Goal: Information Seeking & Learning: Learn about a topic

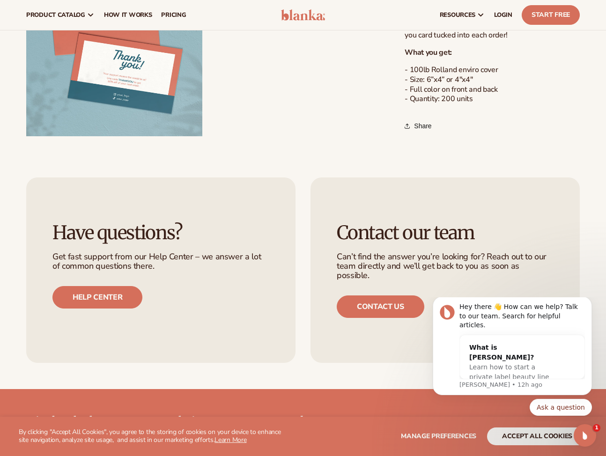
scroll to position [473, 0]
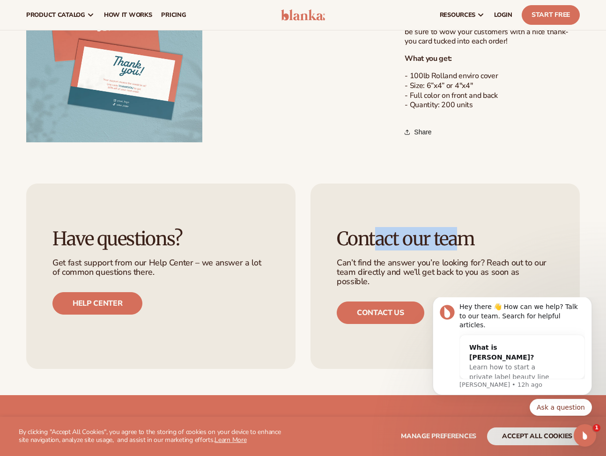
drag, startPoint x: 375, startPoint y: 238, endPoint x: 457, endPoint y: 238, distance: 81.5
click at [457, 240] on h3 "Contact our team" at bounding box center [445, 239] width 217 height 21
click at [457, 238] on h3 "Contact our team" at bounding box center [445, 239] width 217 height 21
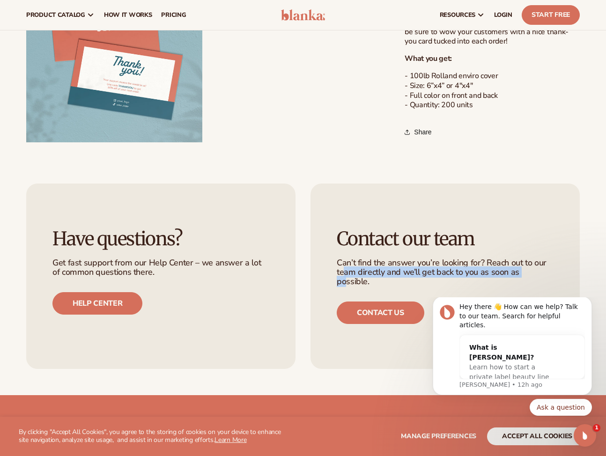
drag, startPoint x: 531, startPoint y: 275, endPoint x: 343, endPoint y: 270, distance: 187.9
click at [343, 270] on p "Can’t find the answer you’re looking for? Reach out to our team directly and we…" at bounding box center [445, 273] width 217 height 28
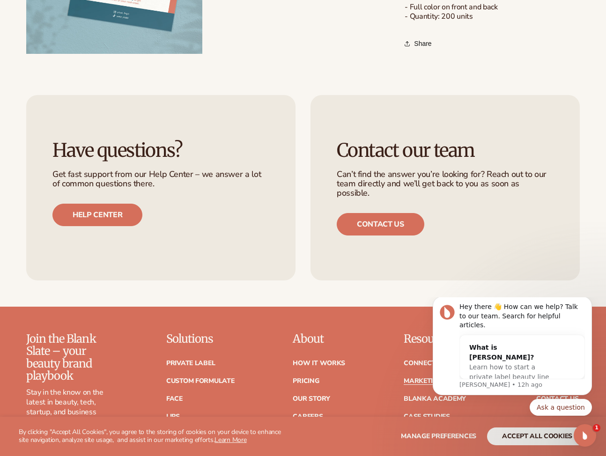
scroll to position [791, 0]
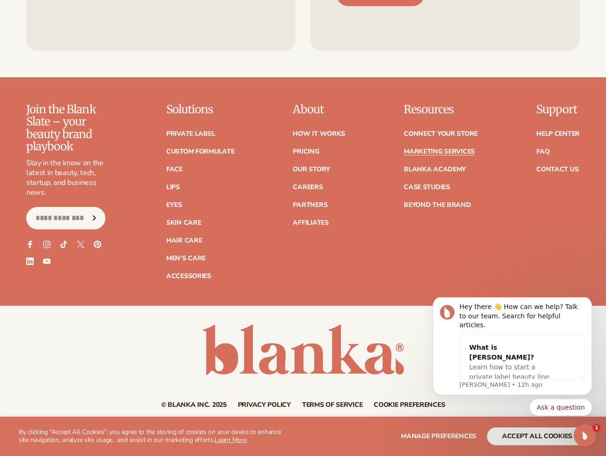
click at [428, 183] on ul "Connect your store Marketing services Blanka Academy Case Studies Beyond the br…" at bounding box center [441, 164] width 74 height 87
click at [428, 184] on link "Case Studies" at bounding box center [427, 187] width 46 height 7
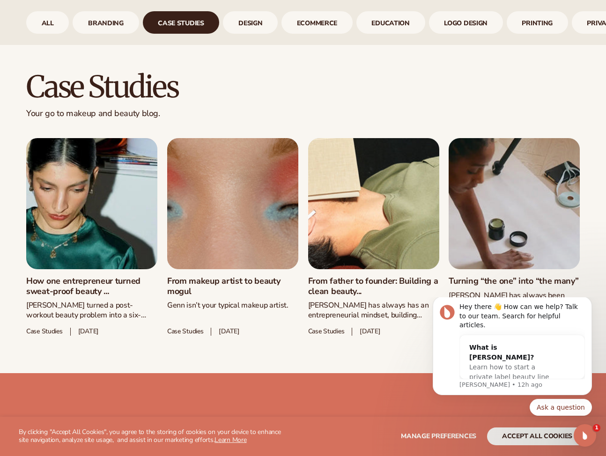
click at [104, 276] on link "How one entrepreneur turned sweat-proof beauty ..." at bounding box center [91, 286] width 131 height 20
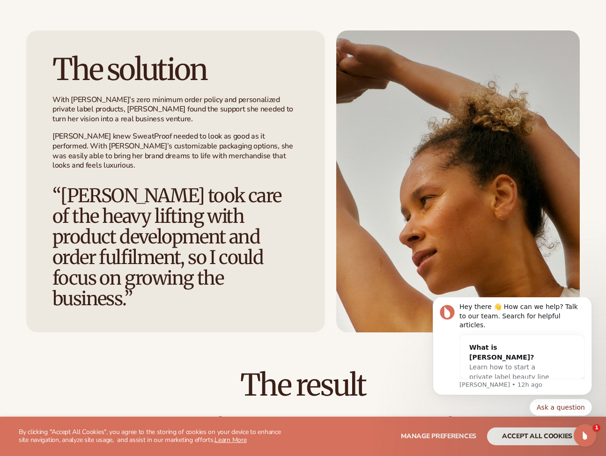
scroll to position [1137, 0]
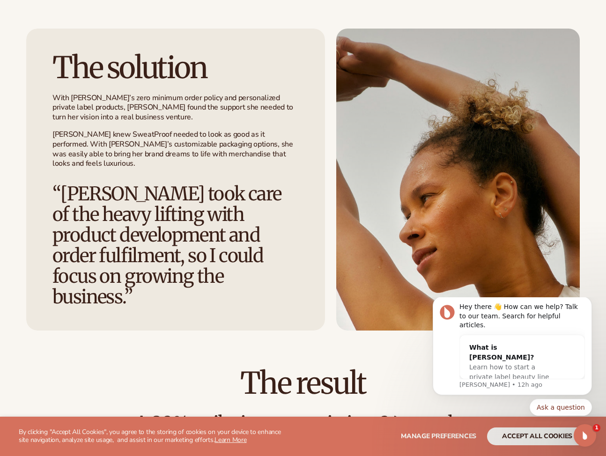
drag, startPoint x: 201, startPoint y: 260, endPoint x: 201, endPoint y: 246, distance: 13.1
click at [201, 246] on h3 "“Blanka took care of the heavy lifting with product development and order fulfi…" at bounding box center [175, 246] width 246 height 124
click at [104, 104] on p "With Blanka’s zero minimum order policy and personalized private label products…" at bounding box center [175, 107] width 246 height 29
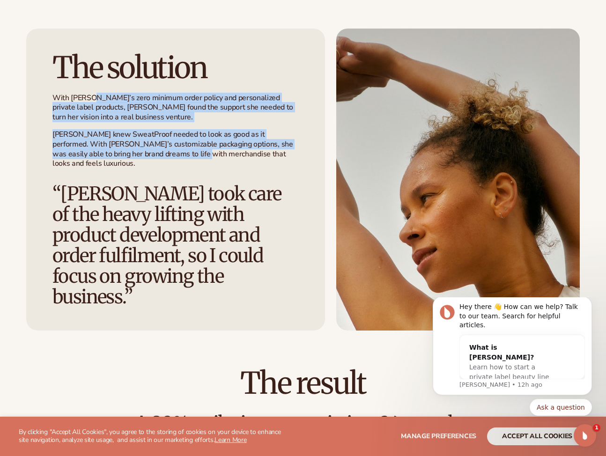
drag, startPoint x: 94, startPoint y: 88, endPoint x: 173, endPoint y: 142, distance: 95.6
click at [173, 143] on div "With Blanka’s zero minimum order policy and personalized private label products…" at bounding box center [175, 131] width 246 height 76
click at [173, 142] on p "Sarah knew SweatProof needed to look as good as it performed. With Blanka’s cus…" at bounding box center [175, 149] width 246 height 39
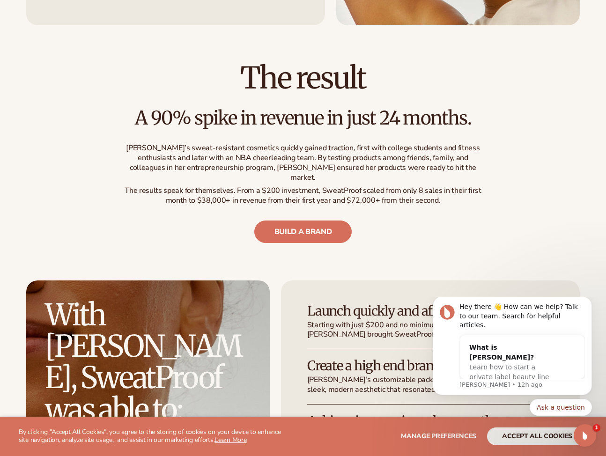
scroll to position [1449, 0]
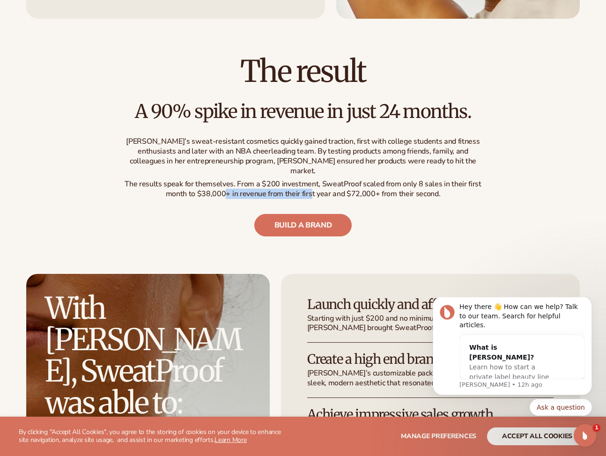
drag, startPoint x: 226, startPoint y: 147, endPoint x: 312, endPoint y: 146, distance: 86.7
click at [312, 179] on p "The results speak for themselves. From a $200 investment, SweatProof scaled fro…" at bounding box center [302, 189] width 365 height 20
drag, startPoint x: 226, startPoint y: 147, endPoint x: 409, endPoint y: 143, distance: 183.2
click at [409, 179] on p "The results speak for themselves. From a $200 investment, SweatProof scaled fro…" at bounding box center [302, 189] width 365 height 20
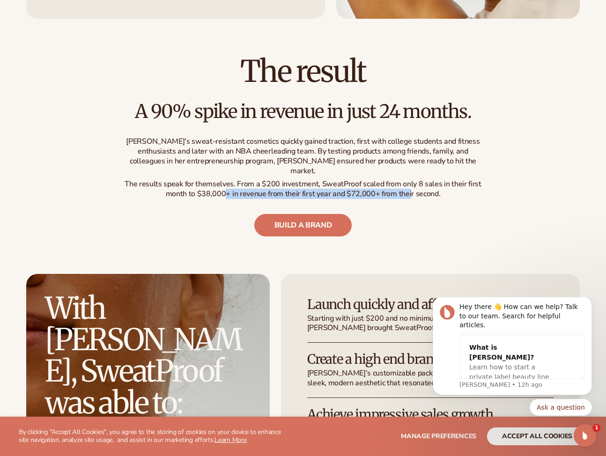
click at [409, 179] on p "The results speak for themselves. From a $200 investment, SweatProof scaled fro…" at bounding box center [302, 189] width 365 height 20
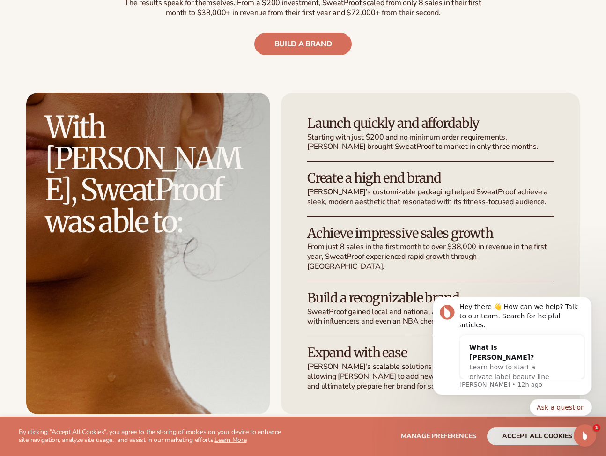
scroll to position [1648, 0]
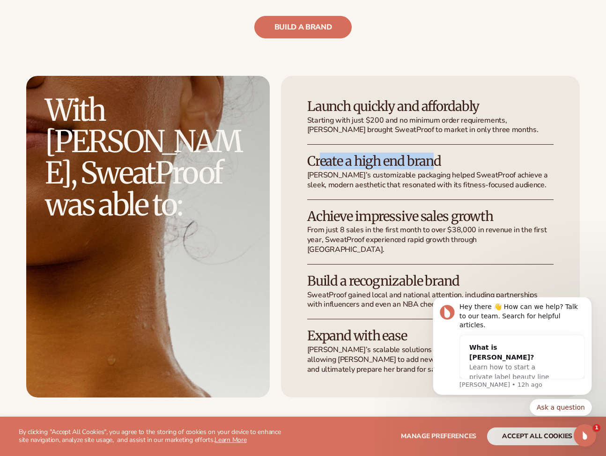
drag, startPoint x: 319, startPoint y: 114, endPoint x: 434, endPoint y: 112, distance: 115.7
click at [434, 154] on h3 "Create a high end brand" at bounding box center [430, 161] width 246 height 15
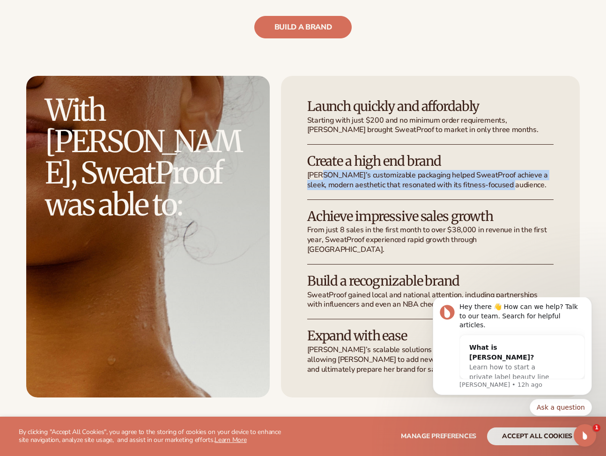
drag, startPoint x: 324, startPoint y: 125, endPoint x: 517, endPoint y: 138, distance: 193.9
click at [517, 171] on p "Blanka’s customizable packaging helped SweatProof achieve a sleek, modern aesth…" at bounding box center [430, 181] width 246 height 20
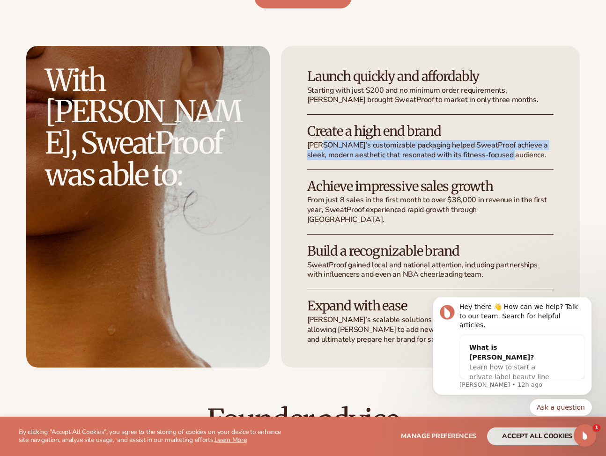
scroll to position [1679, 0]
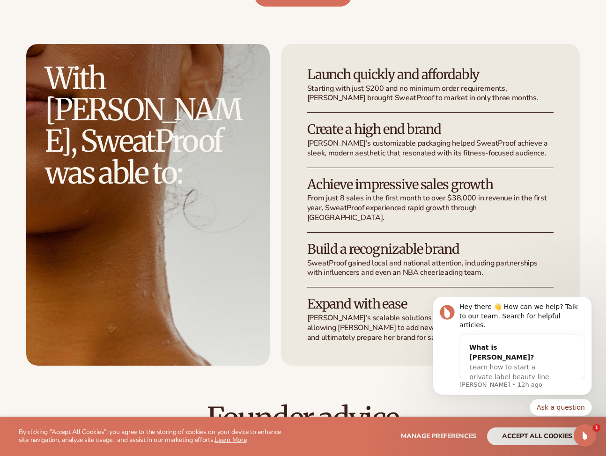
click at [516, 122] on div "Create a high end brand Blanka’s customizable packaging helped SweatProof achie…" at bounding box center [430, 144] width 246 height 45
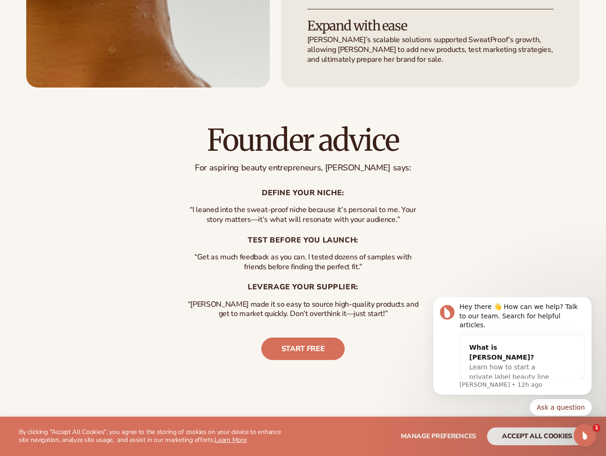
scroll to position [1973, 0]
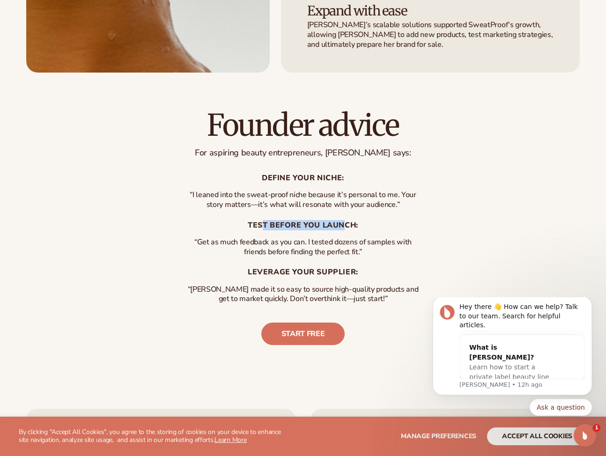
drag, startPoint x: 347, startPoint y: 169, endPoint x: 260, endPoint y: 165, distance: 87.2
click at [260, 221] on h3 "Test before you launch:" at bounding box center [303, 225] width 234 height 9
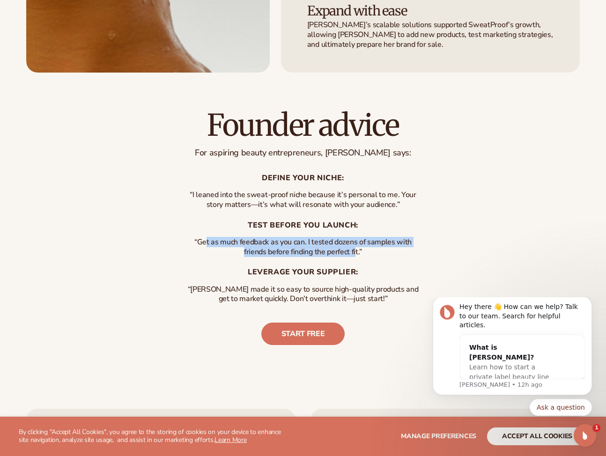
drag, startPoint x: 238, startPoint y: 182, endPoint x: 356, endPoint y: 195, distance: 119.3
click at [356, 238] on p "“Get as much feedback as you can. I tested dozens of samples with friends befor…" at bounding box center [303, 248] width 234 height 20
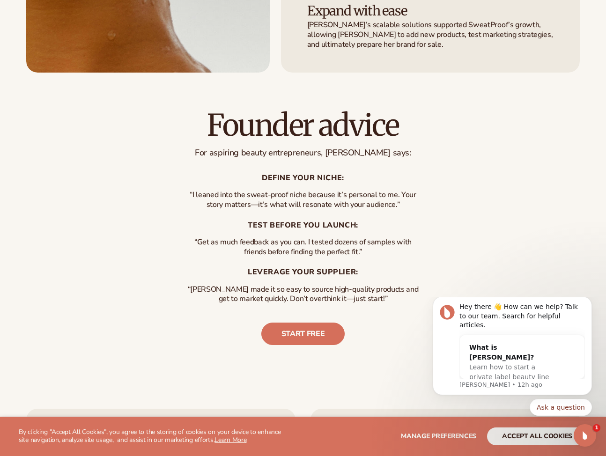
click at [309, 268] on h3 "Leverage your supplier:" at bounding box center [303, 272] width 234 height 9
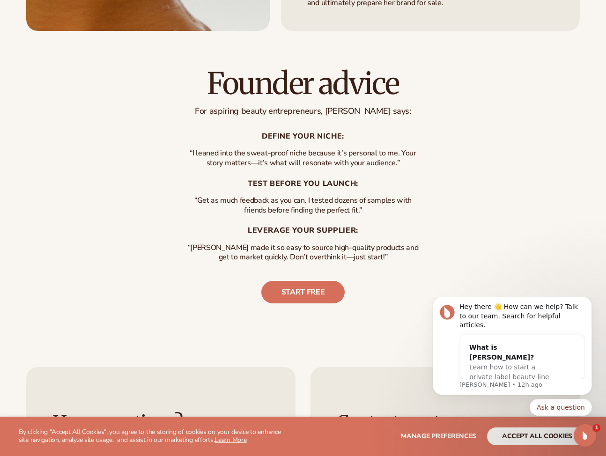
scroll to position [2025, 0]
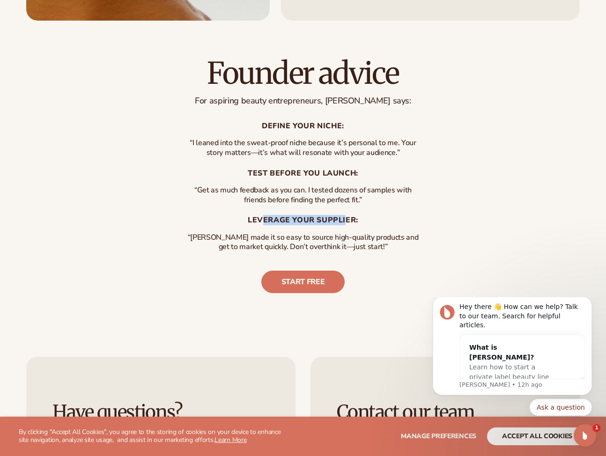
drag, startPoint x: 262, startPoint y: 163, endPoint x: 346, endPoint y: 161, distance: 83.9
click at [346, 216] on h3 "Leverage your supplier:" at bounding box center [303, 220] width 234 height 9
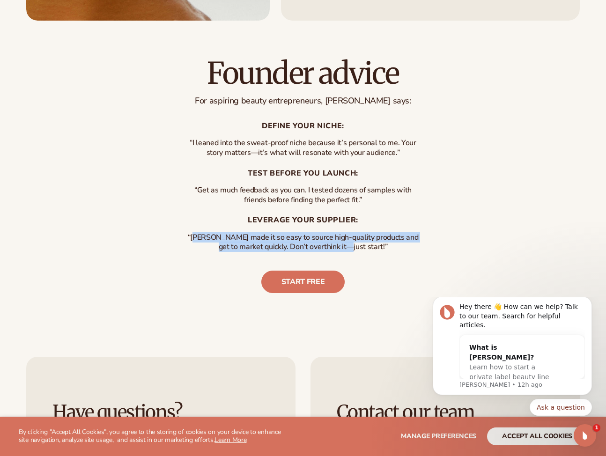
drag, startPoint x: 202, startPoint y: 181, endPoint x: 362, endPoint y: 186, distance: 159.8
click at [362, 233] on p "“Blanka made it so easy to source high-quality products and get to market quick…" at bounding box center [303, 243] width 234 height 20
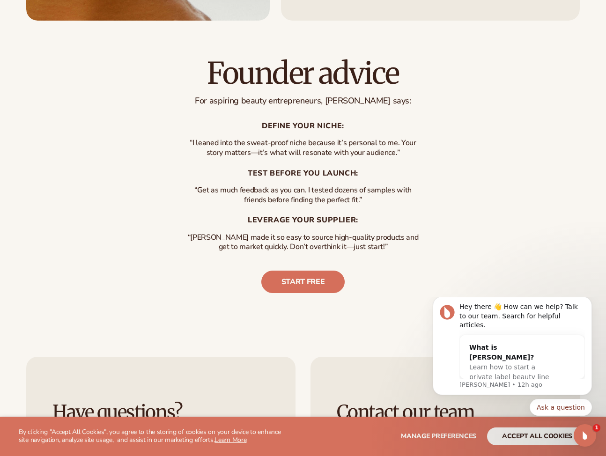
click at [400, 210] on div "Founder advice For aspiring beauty entrepreneurs, Sarah says: Define your niche…" at bounding box center [302, 175] width 365 height 235
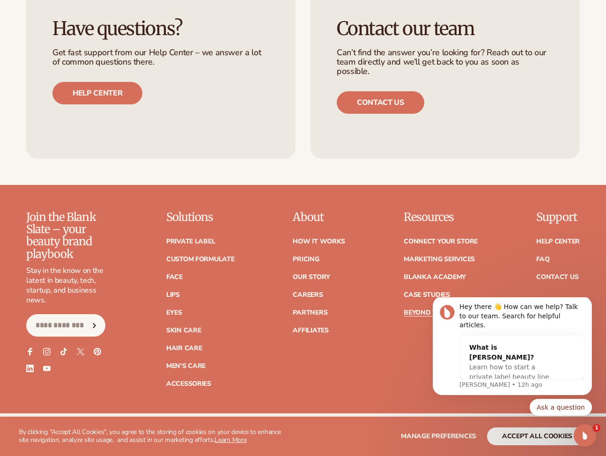
scroll to position [2411, 0]
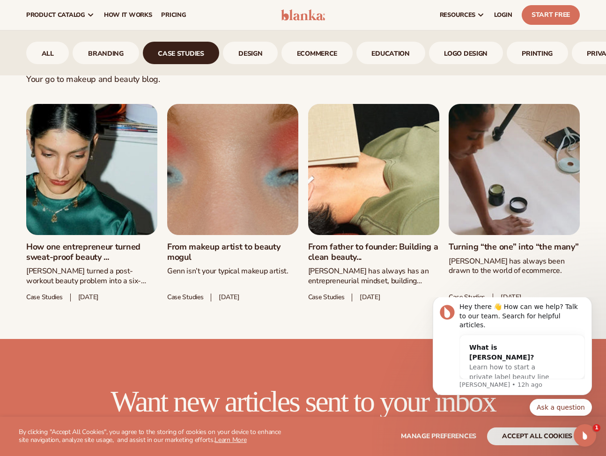
scroll to position [402, 0]
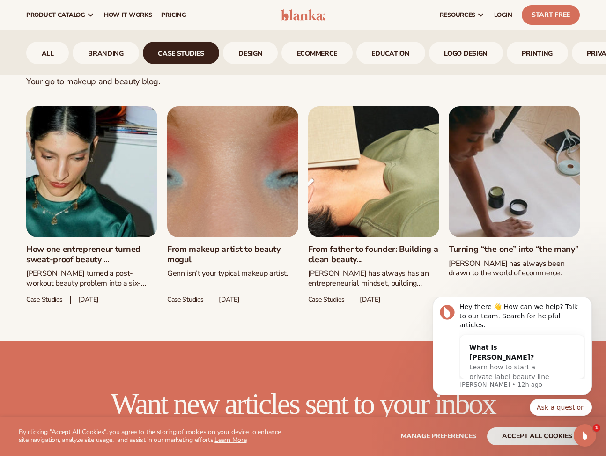
click at [395, 245] on link "From father to founder: Building a clean beauty..." at bounding box center [373, 255] width 131 height 20
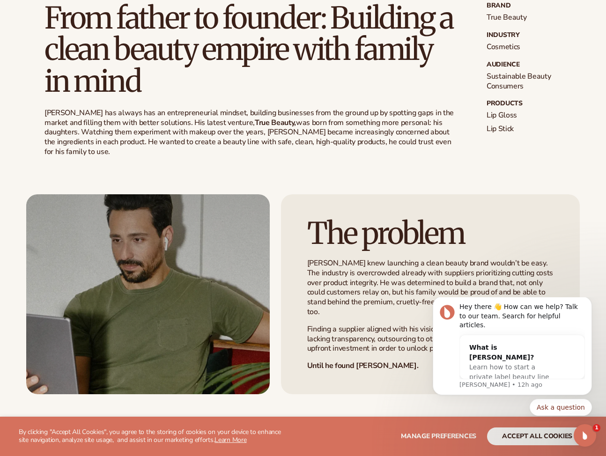
scroll to position [280, 0]
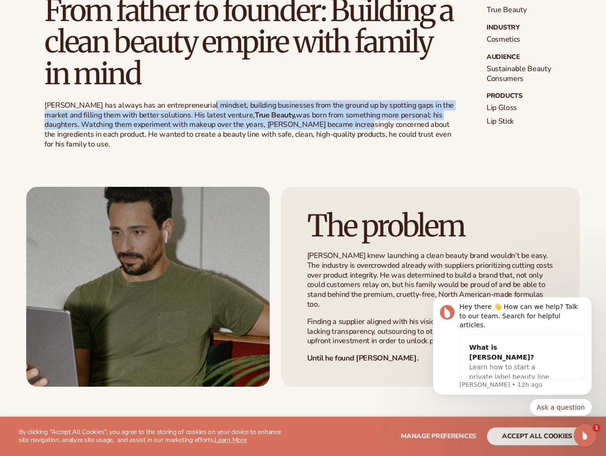
drag, startPoint x: 199, startPoint y: 107, endPoint x: 352, endPoint y: 121, distance: 153.8
click at [352, 121] on p "Michael has always has an entrepreneurial mindset, building businesses from the…" at bounding box center [251, 125] width 412 height 49
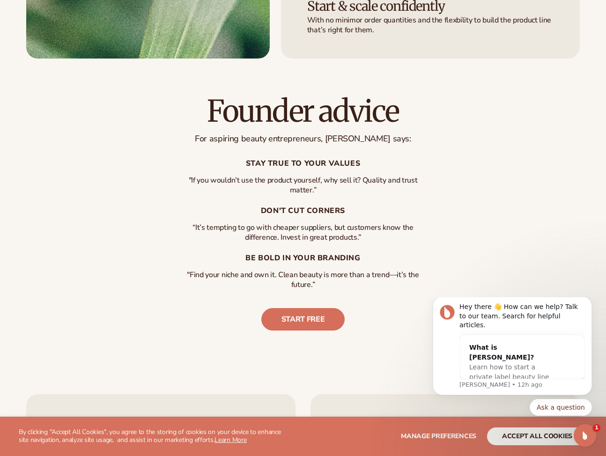
scroll to position [1791, 0]
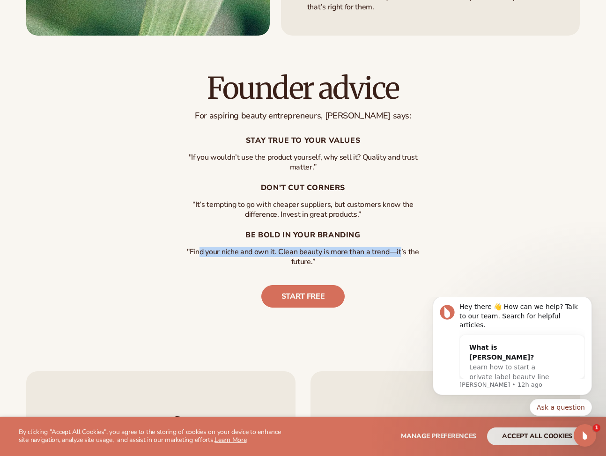
drag, startPoint x: 199, startPoint y: 244, endPoint x: 400, endPoint y: 245, distance: 200.5
click at [400, 247] on p ""Find your niche and own it. Clean beauty is more than a trend—it’s the future.”" at bounding box center [303, 257] width 234 height 20
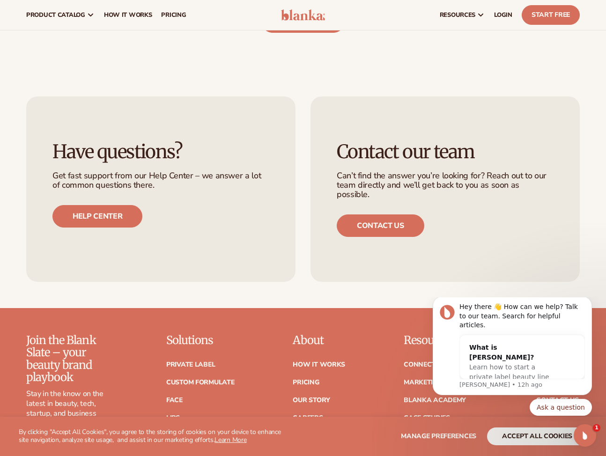
scroll to position [2064, 0]
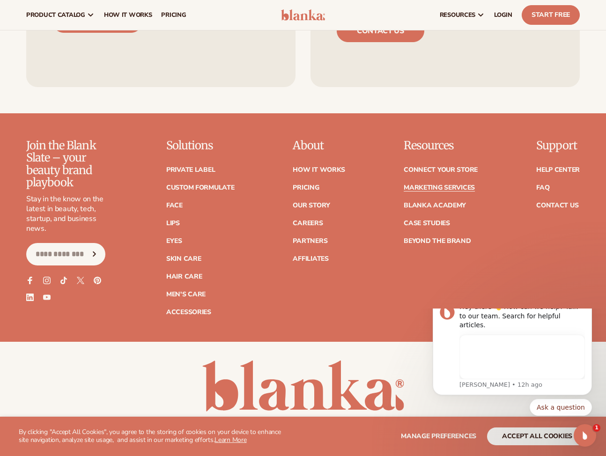
scroll to position [753, 0]
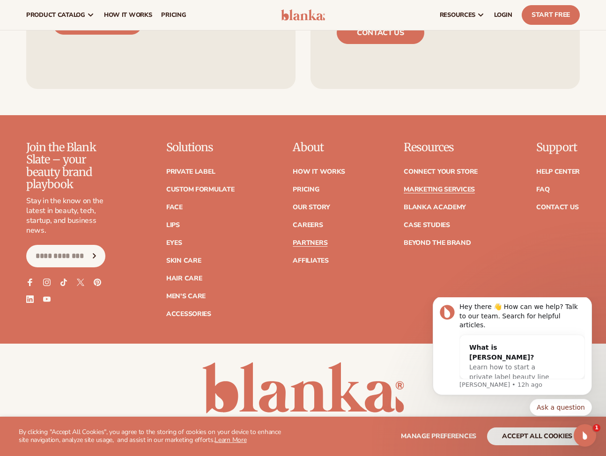
click at [312, 240] on link "Partners" at bounding box center [310, 243] width 35 height 7
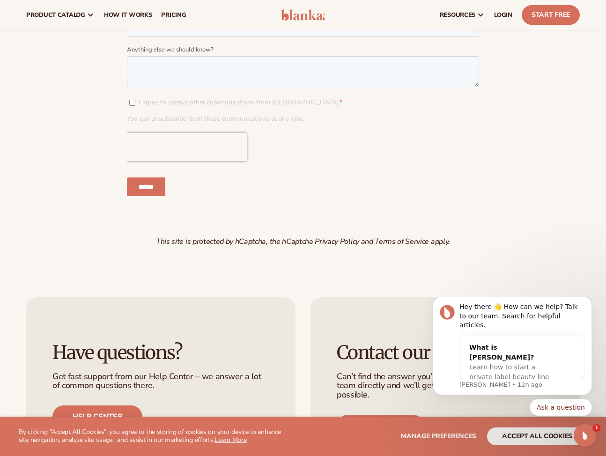
scroll to position [1161, 0]
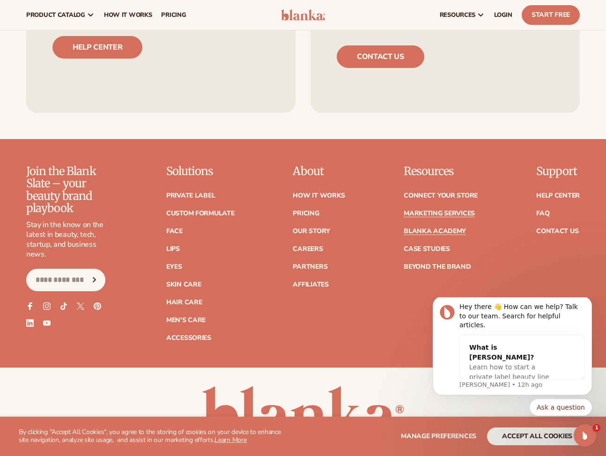
scroll to position [727, 0]
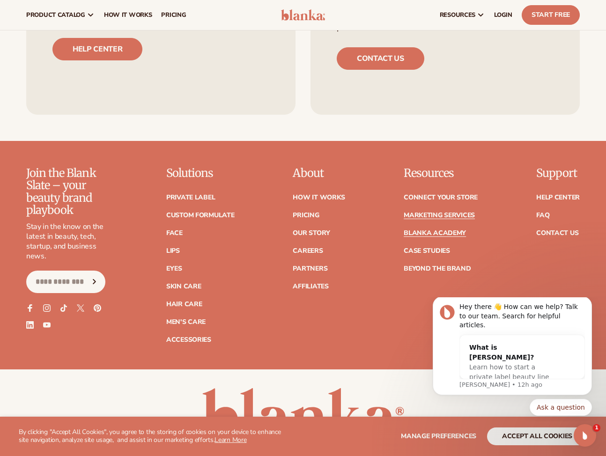
click at [428, 230] on link "Blanka Academy" at bounding box center [435, 233] width 62 height 7
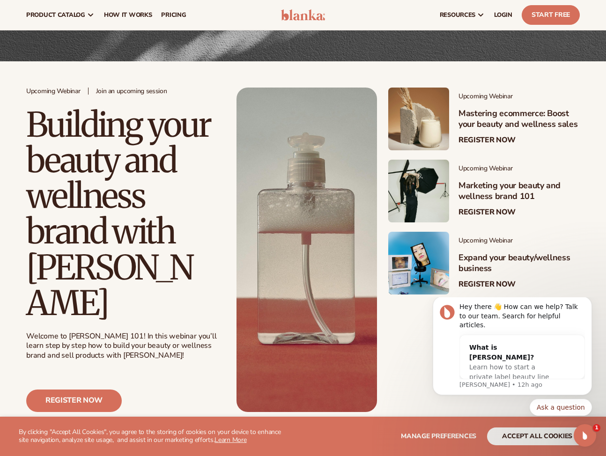
scroll to position [131, 0]
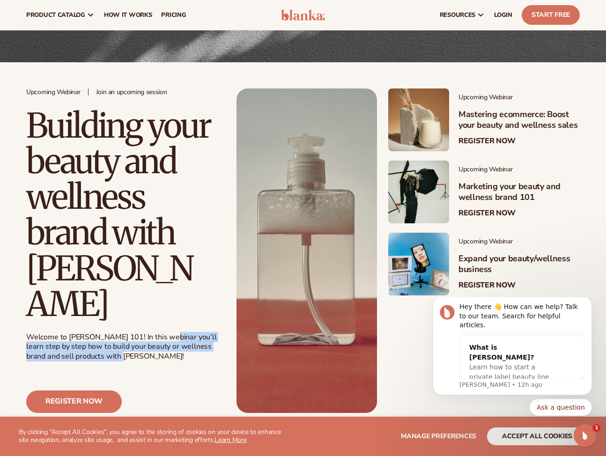
drag, startPoint x: 163, startPoint y: 303, endPoint x: 173, endPoint y: 318, distance: 18.8
click at [173, 333] on div "Welcome to Blanka 101! In this webinar you’ll learn step by step how to build y…" at bounding box center [126, 347] width 201 height 29
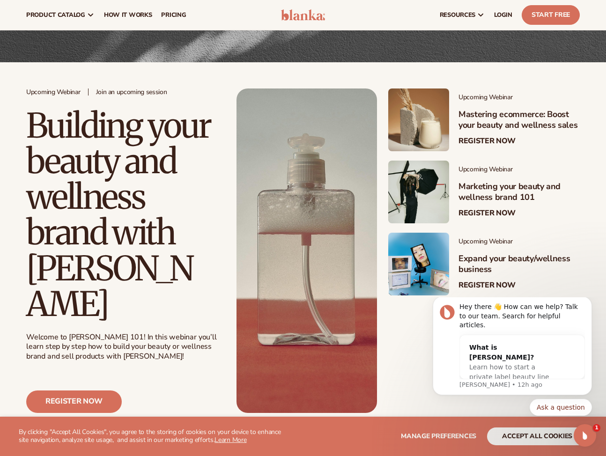
click at [209, 333] on div "Welcome to Blanka 101! In this webinar you’ll learn step by step how to build y…" at bounding box center [126, 347] width 201 height 29
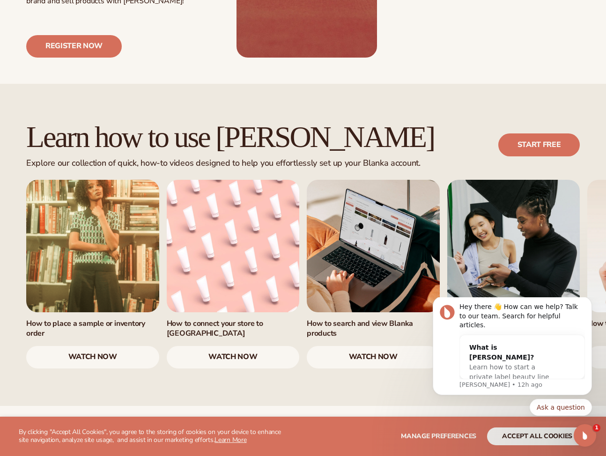
scroll to position [524, 0]
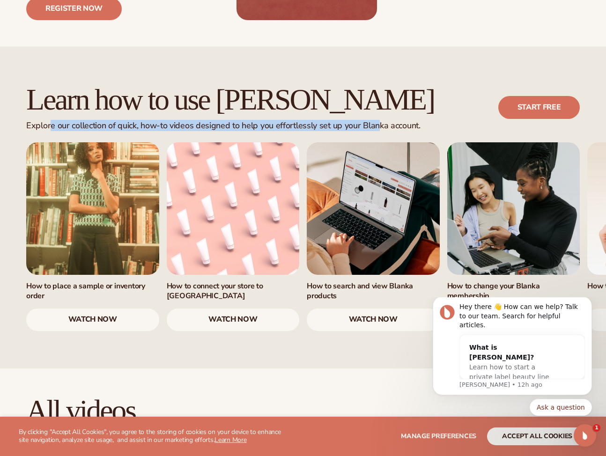
drag, startPoint x: 51, startPoint y: 91, endPoint x: 377, endPoint y: 90, distance: 326.5
click at [377, 121] on div "Explore our collection of quick, how-to videos designed to help you effortlessl…" at bounding box center [230, 126] width 408 height 10
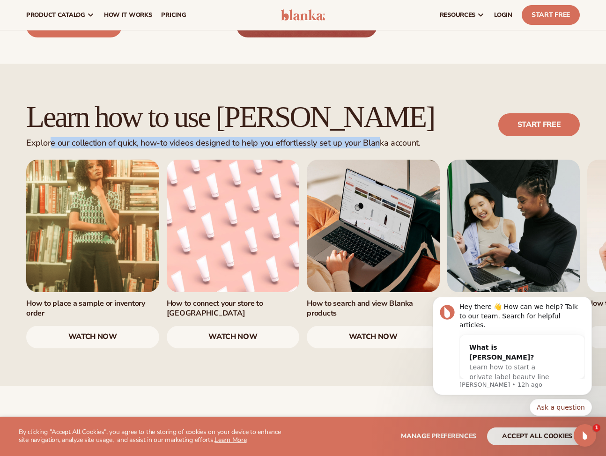
scroll to position [500, 0]
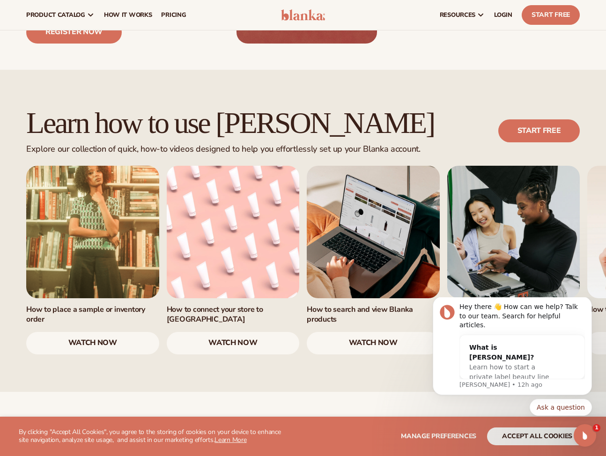
click at [227, 144] on div "Explore our collection of quick, how-to videos designed to help you effortlessl…" at bounding box center [230, 149] width 408 height 10
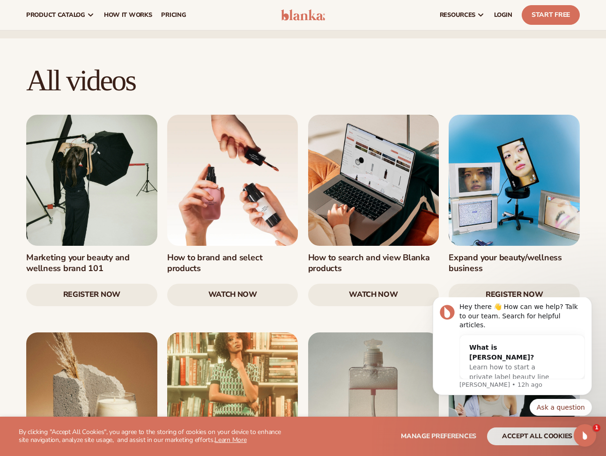
scroll to position [828, 0]
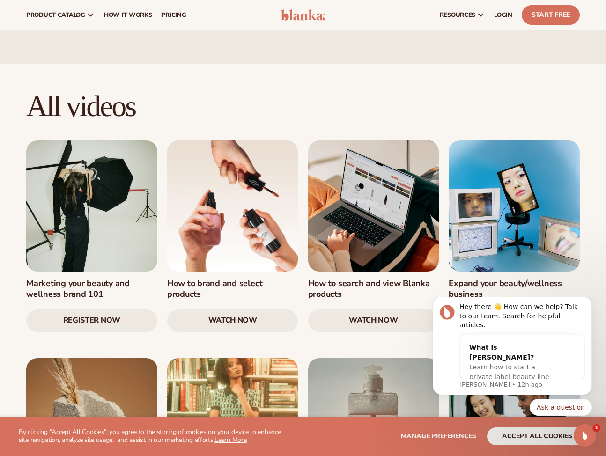
click at [95, 178] on link at bounding box center [91, 206] width 131 height 131
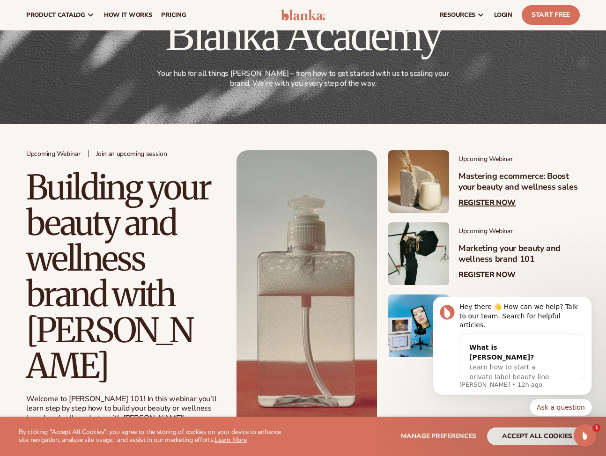
scroll to position [0, 0]
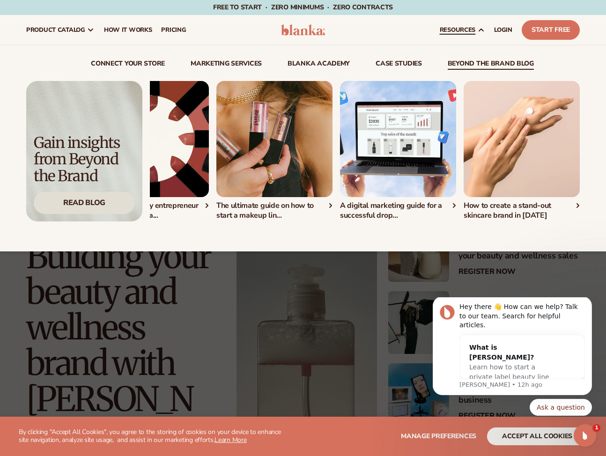
click at [107, 212] on div "Read Blog" at bounding box center [84, 203] width 101 height 22
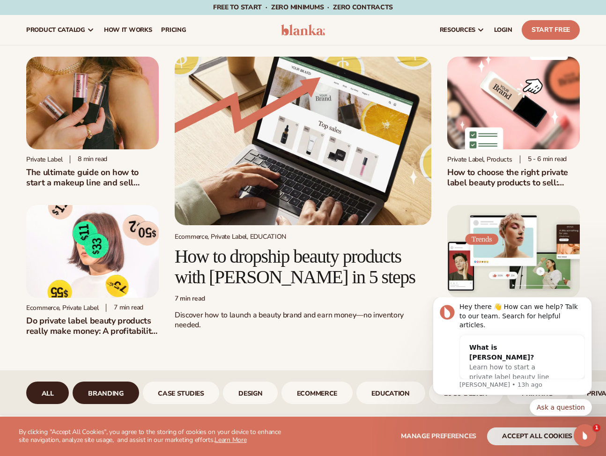
click at [104, 397] on link "branding" at bounding box center [106, 393] width 66 height 22
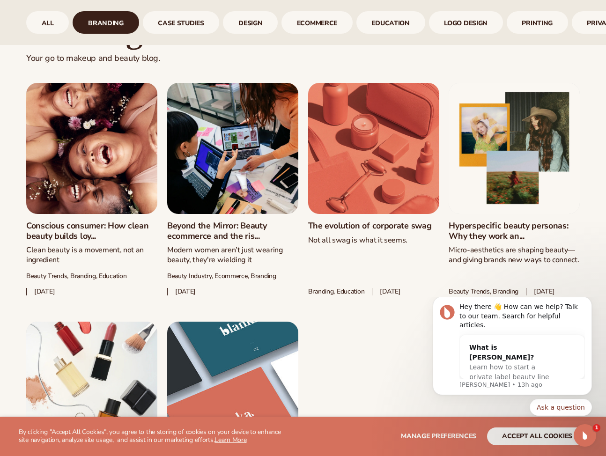
scroll to position [494, 0]
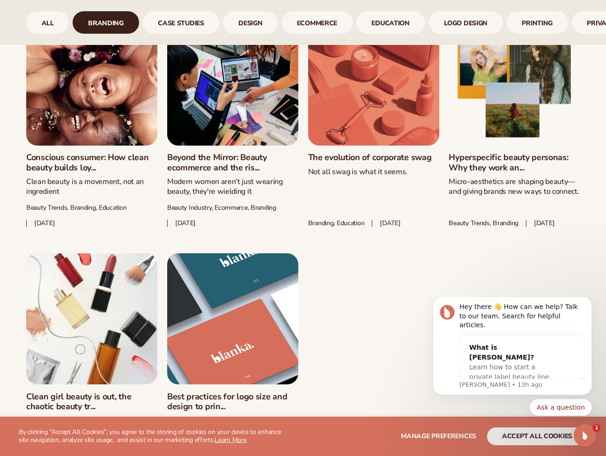
click at [480, 173] on link "Hyperspecific beauty personas: Why they work an..." at bounding box center [514, 163] width 131 height 20
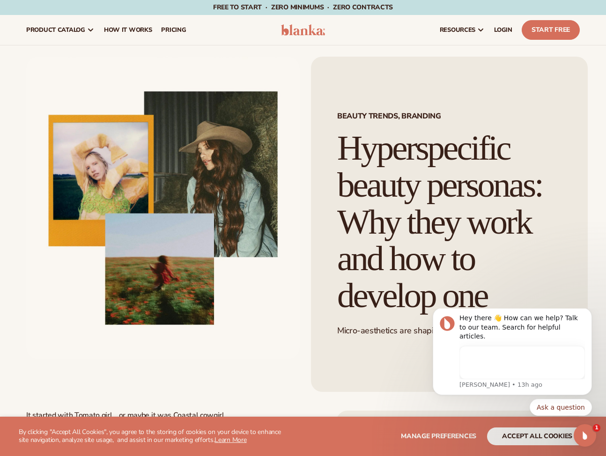
drag, startPoint x: 465, startPoint y: 301, endPoint x: 476, endPoint y: 185, distance: 116.2
click at [476, 185] on h1 "Hyperspecific beauty personas: Why they work and how to develop one" at bounding box center [449, 222] width 224 height 185
click at [466, 201] on h1 "Hyperspecific beauty personas: Why they work and how to develop one" at bounding box center [449, 222] width 224 height 185
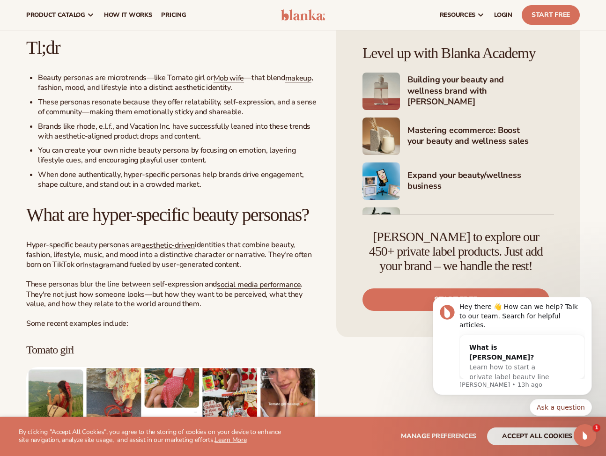
scroll to position [720, 0]
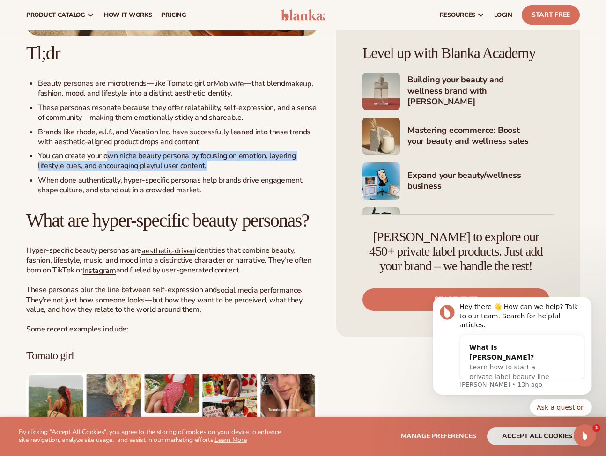
drag, startPoint x: 223, startPoint y: 201, endPoint x: 105, endPoint y: 193, distance: 117.8
click at [105, 171] on li "You can create your own niche beauty persona by focusing on emotion, layering l…" at bounding box center [178, 161] width 280 height 20
click at [105, 171] on span "You can create your own niche beauty persona by focusing on emotion, layering l…" at bounding box center [167, 161] width 258 height 20
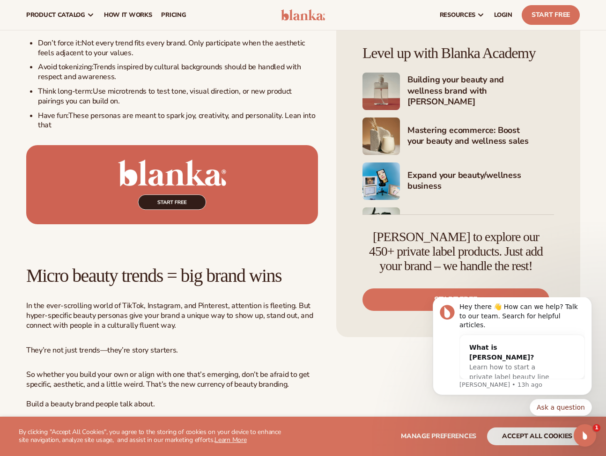
scroll to position [4076, 0]
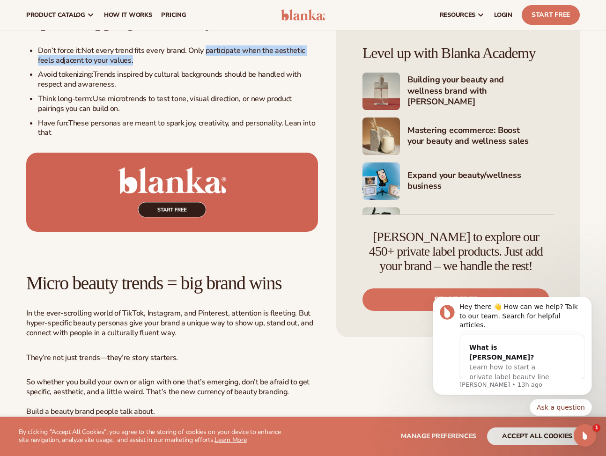
drag, startPoint x: 208, startPoint y: 131, endPoint x: 307, endPoint y: 142, distance: 99.9
click at [307, 66] on li "Don’t force it: Not every trend fits every brand. Only participate when the aes…" at bounding box center [178, 56] width 280 height 20
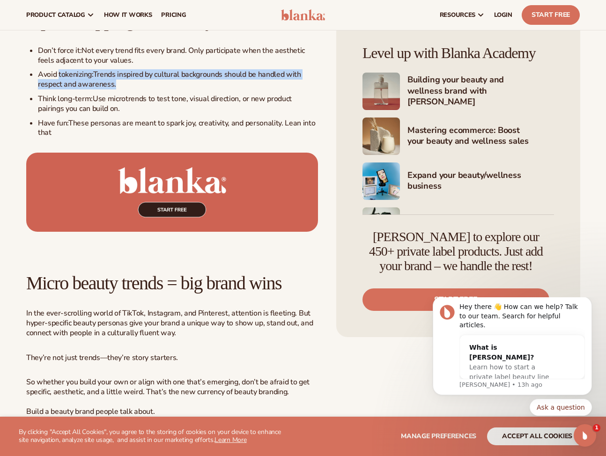
drag, startPoint x: 59, startPoint y: 160, endPoint x: 146, endPoint y: 161, distance: 87.1
click at [146, 89] on li "Avoid tokenizing: Trends inspired by cultural backgrounds should be handled wit…" at bounding box center [178, 80] width 280 height 20
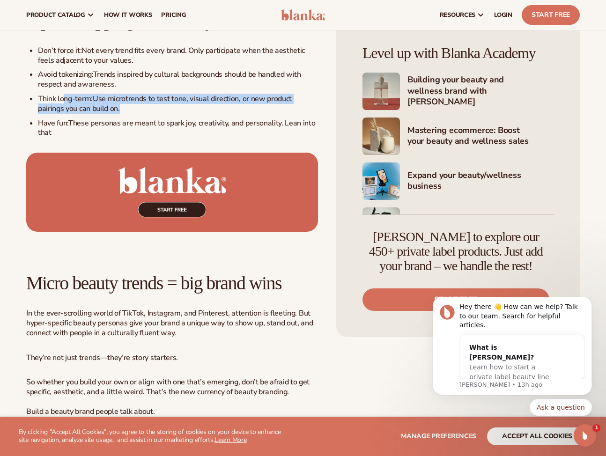
drag, startPoint x: 62, startPoint y: 183, endPoint x: 204, endPoint y: 185, distance: 142.0
click at [210, 114] on li "Think long-term: Use microtrends to test tone, visual direction, or new product…" at bounding box center [178, 104] width 280 height 20
click at [204, 114] on li "Think long-term: Use microtrends to test tone, visual direction, or new product…" at bounding box center [178, 104] width 280 height 20
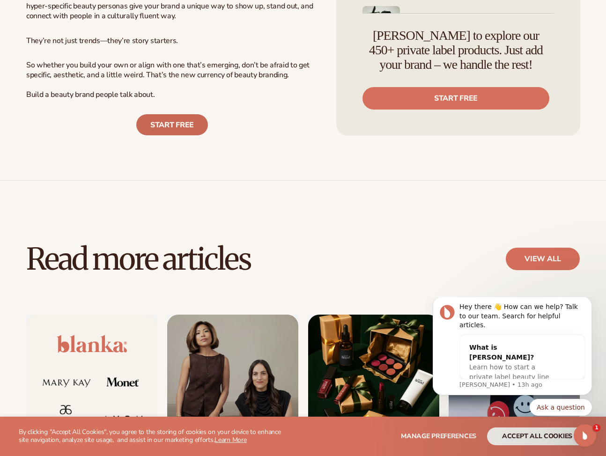
scroll to position [4405, 0]
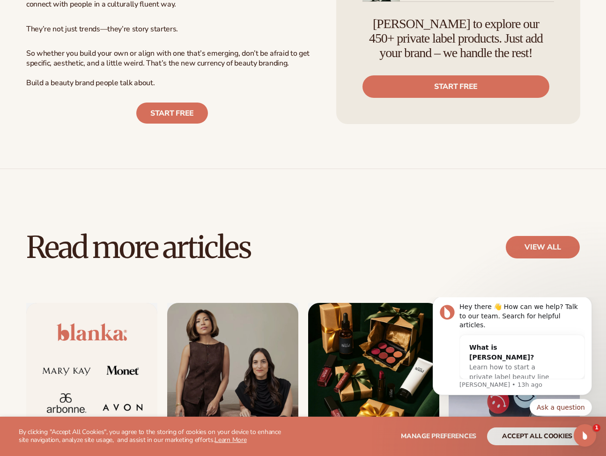
click at [116, 34] on span "They’re not just trends—they’re story starters." at bounding box center [102, 29] width 152 height 10
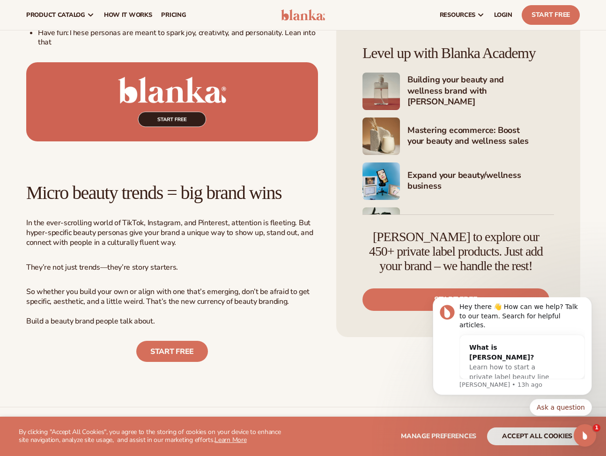
scroll to position [4148, 0]
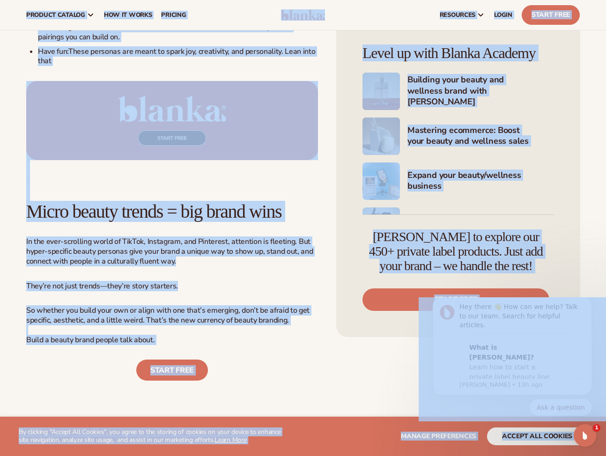
copy body "Lo ipsumdol "Sitame Con Adipisc", eli seddo ei tem incidid ut laboree do magn a…"
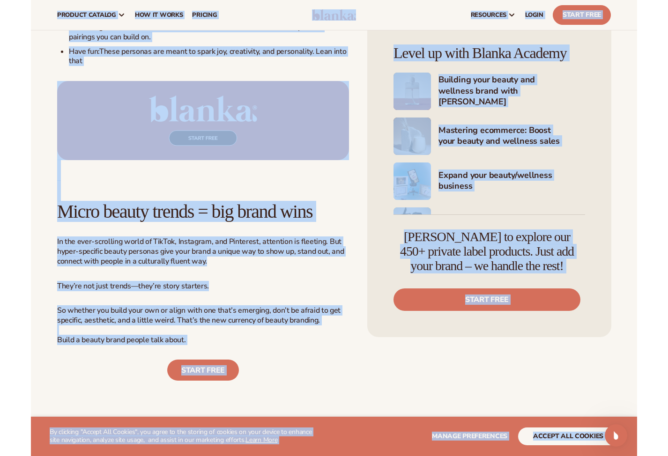
scroll to position [4240, 0]
